Goal: Task Accomplishment & Management: Manage account settings

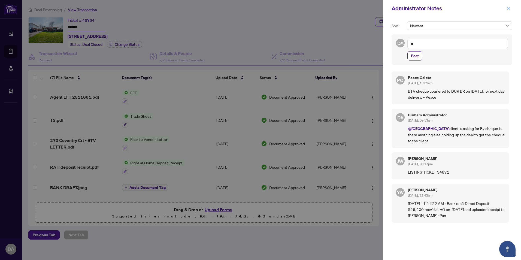
click at [509, 9] on icon "close" at bounding box center [509, 9] width 4 height 4
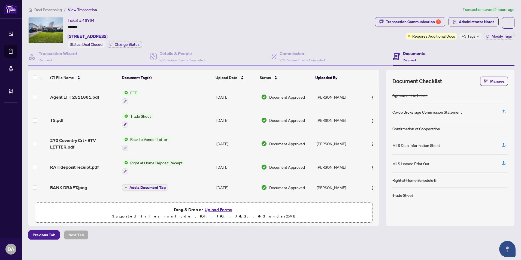
click at [55, 10] on span "Deal Processing" at bounding box center [48, 9] width 28 height 5
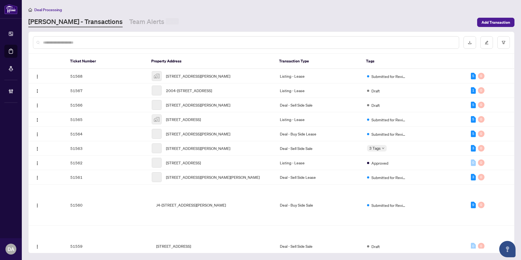
click at [66, 45] on div at bounding box center [246, 42] width 426 height 13
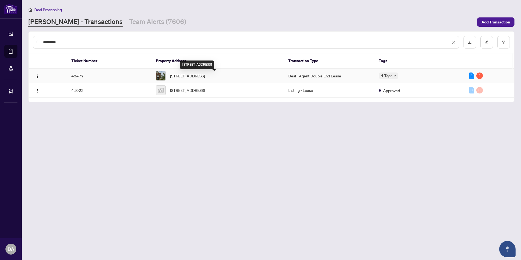
type input "*********"
click at [187, 76] on span "[STREET_ADDRESS]" at bounding box center [187, 76] width 35 height 6
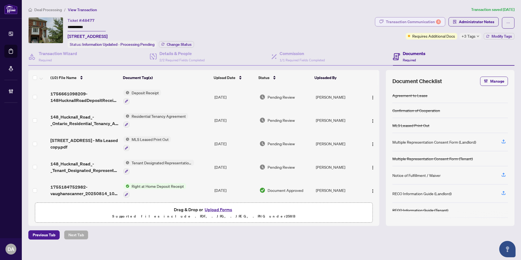
click at [405, 22] on div "Transaction Communication 4" at bounding box center [413, 21] width 55 height 9
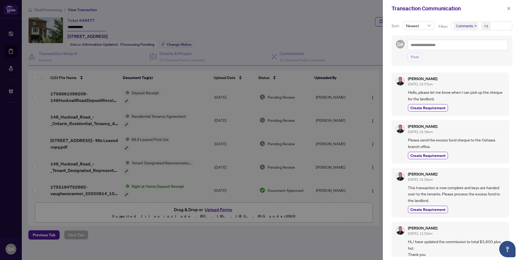
click at [505, 10] on div "Transaction Communication" at bounding box center [449, 8] width 114 height 8
click at [510, 10] on icon "close" at bounding box center [509, 9] width 4 height 4
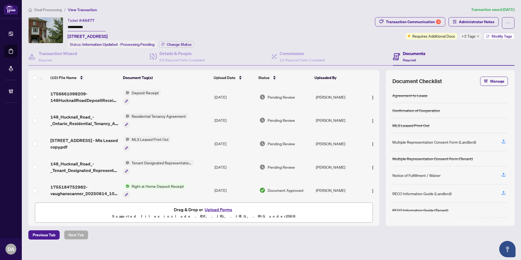
click at [495, 37] on span "Modify Tags" at bounding box center [502, 36] width 20 height 4
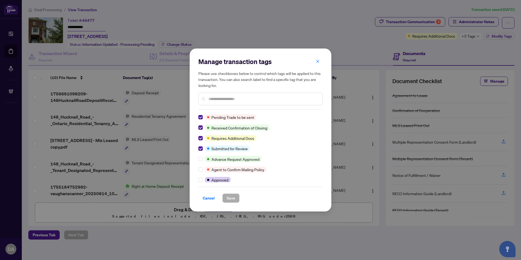
click at [315, 62] on button "button" at bounding box center [317, 61] width 11 height 9
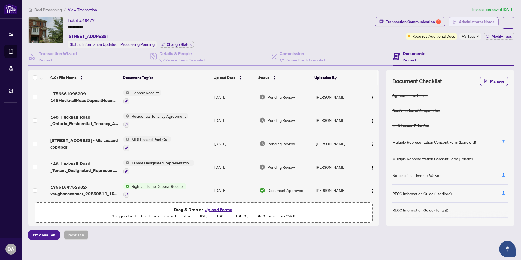
click at [485, 18] on span "Administrator Notes" at bounding box center [476, 21] width 35 height 9
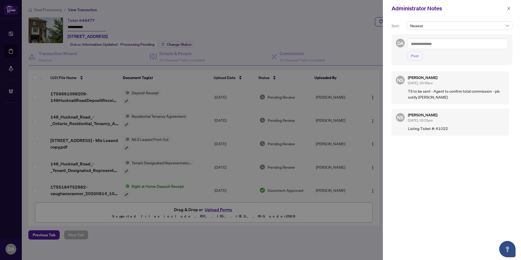
click at [431, 45] on textarea at bounding box center [458, 44] width 101 height 10
click at [434, 59] on li "Deals East" at bounding box center [448, 56] width 54 height 9
click at [476, 48] on textarea "**********" at bounding box center [458, 44] width 101 height 10
click at [468, 43] on textarea "**********" at bounding box center [458, 44] width 101 height 10
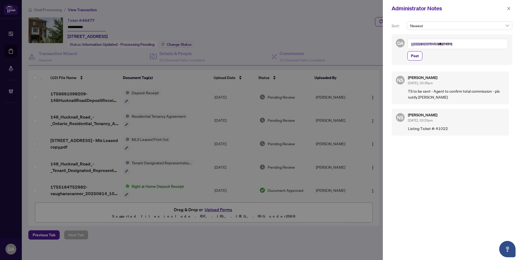
click at [468, 43] on textarea "**********" at bounding box center [458, 44] width 101 height 10
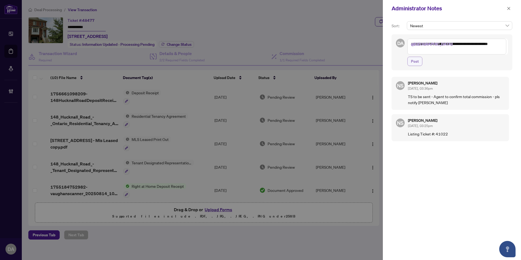
type textarea "**********"
click at [419, 59] on span "Post" at bounding box center [415, 61] width 8 height 9
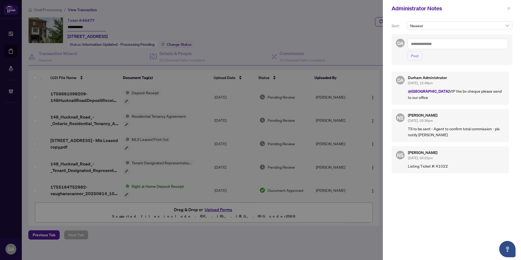
click at [508, 9] on icon "close" at bounding box center [509, 9] width 4 height 4
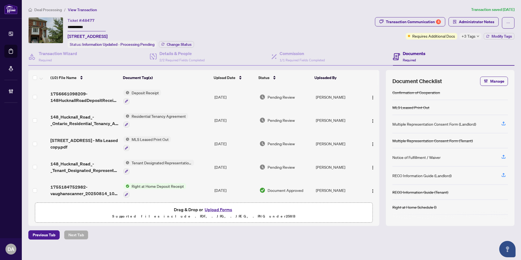
scroll to position [27, 0]
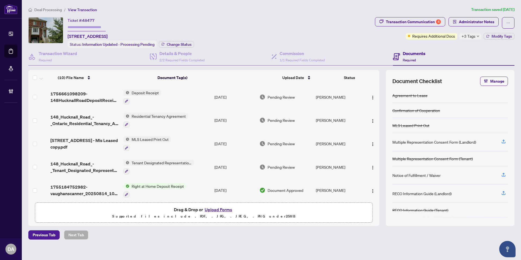
type input "**********"
click at [47, 9] on span "Deal Processing" at bounding box center [48, 9] width 28 height 5
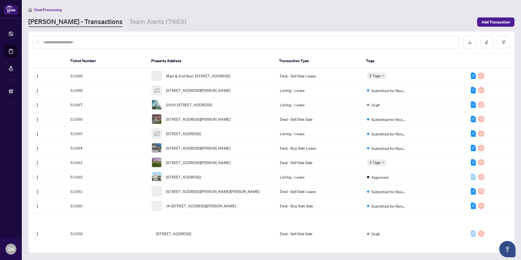
click at [75, 42] on input "text" at bounding box center [249, 42] width 412 height 6
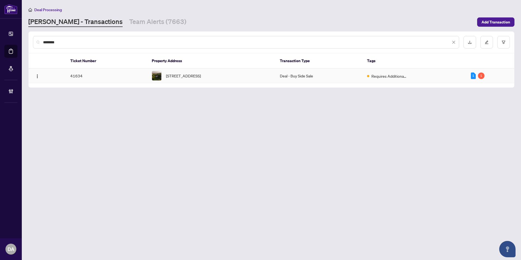
type input "********"
click at [181, 79] on span "[STREET_ADDRESS]" at bounding box center [183, 76] width 35 height 6
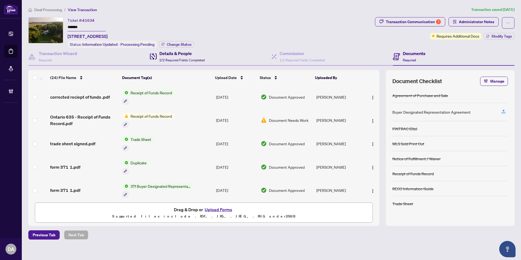
click at [203, 54] on h4 "Details & People" at bounding box center [182, 53] width 45 height 7
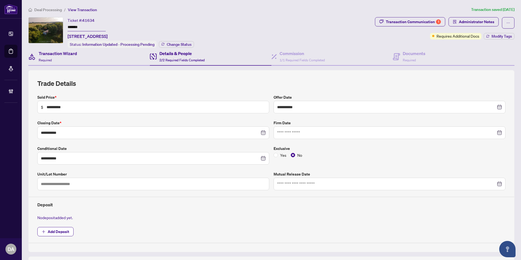
click at [85, 58] on div "Transaction Wizard Required" at bounding box center [89, 57] width 122 height 18
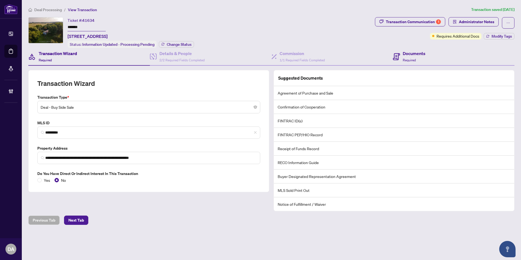
drag, startPoint x: 377, startPoint y: 58, endPoint x: 408, endPoint y: 56, distance: 31.2
click at [377, 58] on div "Commission 1/1 Required Fields Completed" at bounding box center [333, 57] width 122 height 18
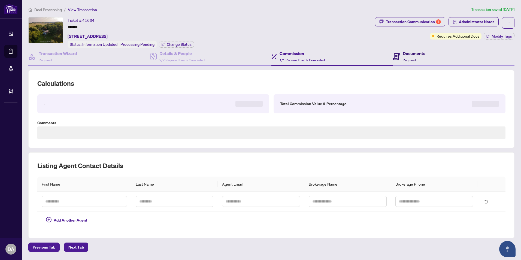
click at [408, 56] on div "Documents Required" at bounding box center [414, 56] width 23 height 13
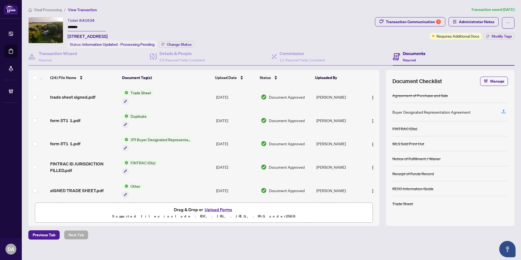
scroll to position [27, 0]
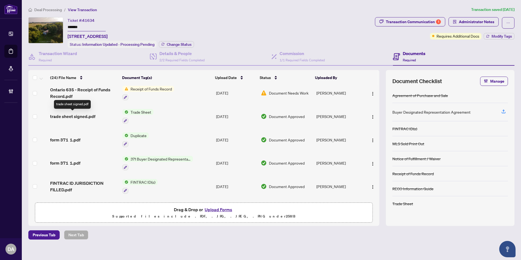
click at [91, 118] on span "trade sheet signed.pdf" at bounding box center [72, 116] width 45 height 7
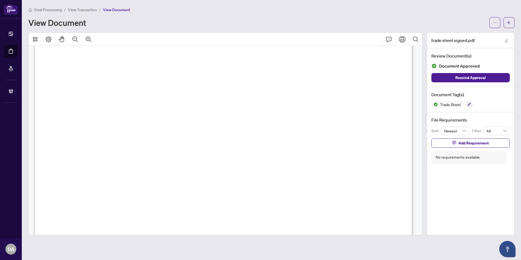
scroll to position [55, 0]
click at [508, 23] on icon "arrow-left" at bounding box center [509, 22] width 3 height 3
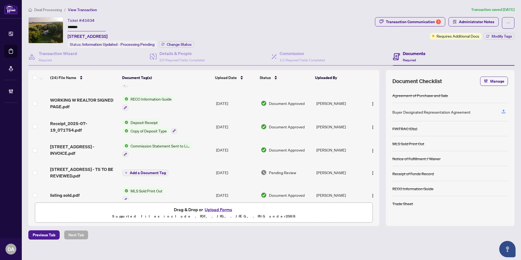
scroll to position [164, 0]
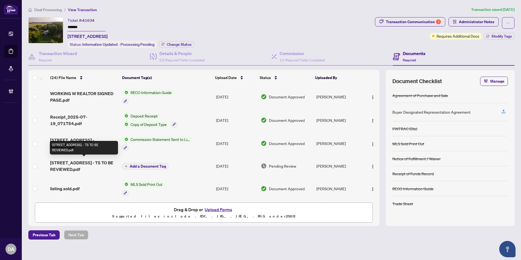
click at [93, 163] on span "[STREET_ADDRESS] - TS TO BE REVIEWED.pdf" at bounding box center [84, 166] width 68 height 13
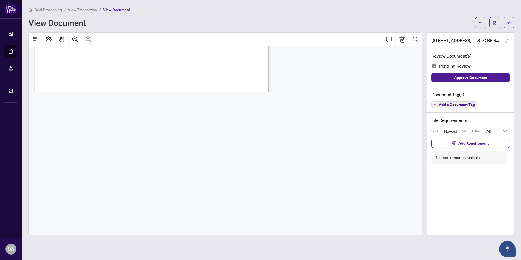
scroll to position [55, 0]
